Goal: Task Accomplishment & Management: Use online tool/utility

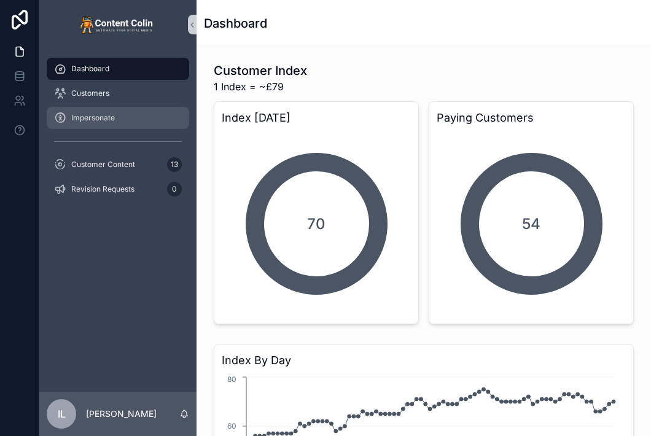
click at [113, 115] on span "Impersonate" at bounding box center [93, 118] width 44 height 10
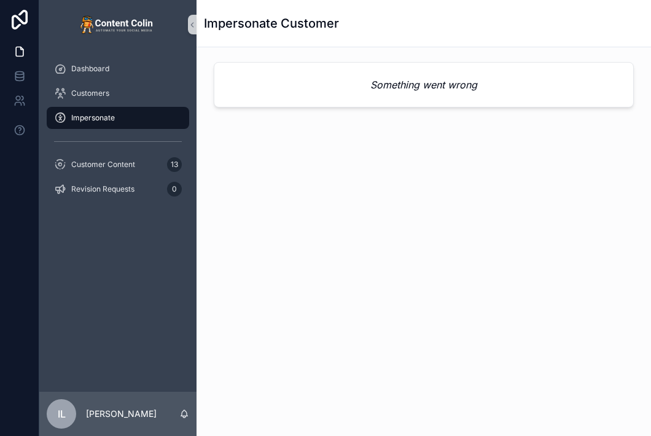
click at [157, 116] on div "Impersonate" at bounding box center [118, 118] width 128 height 20
click at [139, 67] on div "Dashboard" at bounding box center [118, 69] width 128 height 20
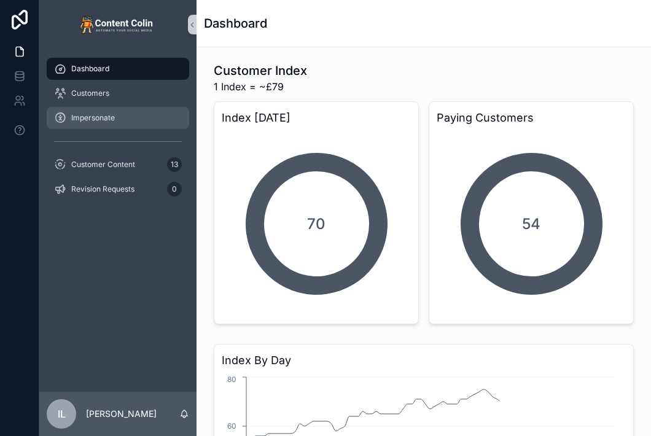
click at [142, 124] on div "Impersonate" at bounding box center [118, 118] width 128 height 20
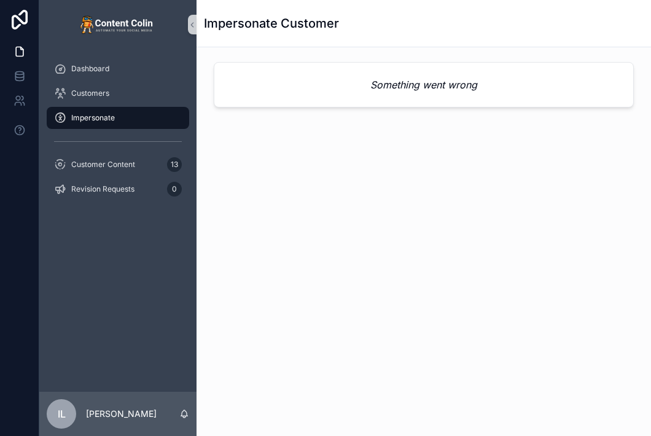
click at [521, 368] on div "Impersonate Customer Something went wrong" at bounding box center [424, 218] width 455 height 436
click at [125, 95] on div "Customers" at bounding box center [118, 94] width 128 height 20
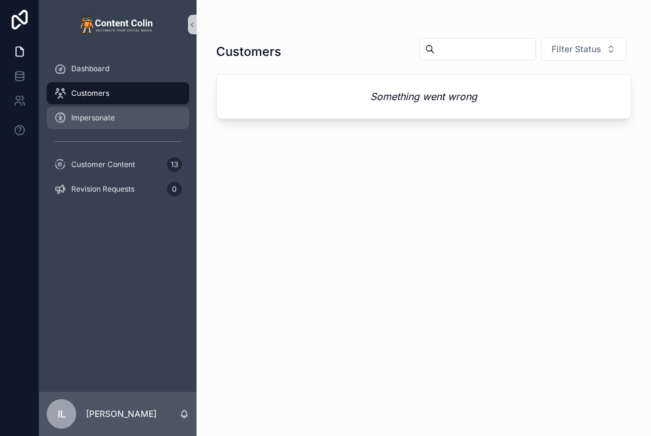
click at [126, 124] on div "Impersonate" at bounding box center [118, 118] width 128 height 20
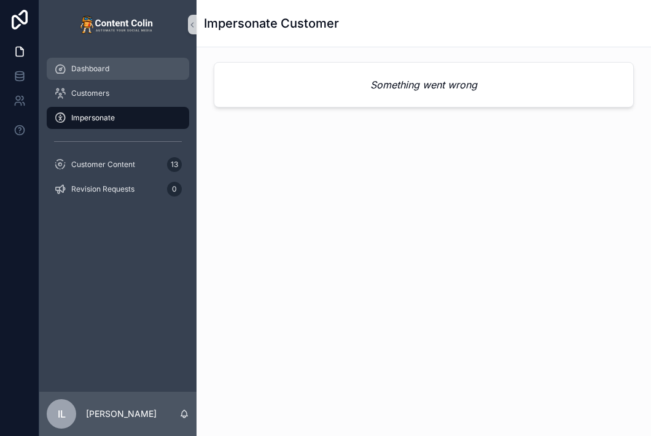
click at [114, 68] on div "Dashboard" at bounding box center [118, 69] width 128 height 20
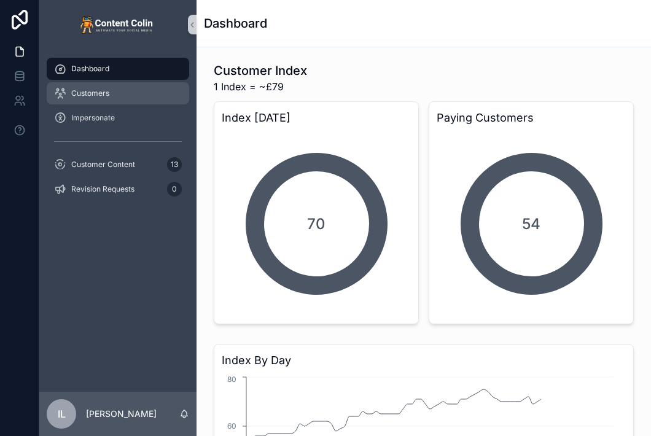
click at [117, 93] on div "Customers" at bounding box center [118, 94] width 128 height 20
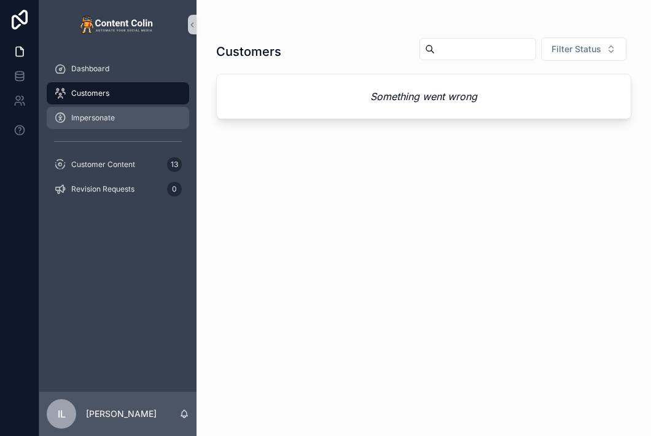
click at [117, 111] on div "Impersonate" at bounding box center [118, 118] width 128 height 20
